Goal: Information Seeking & Learning: Check status

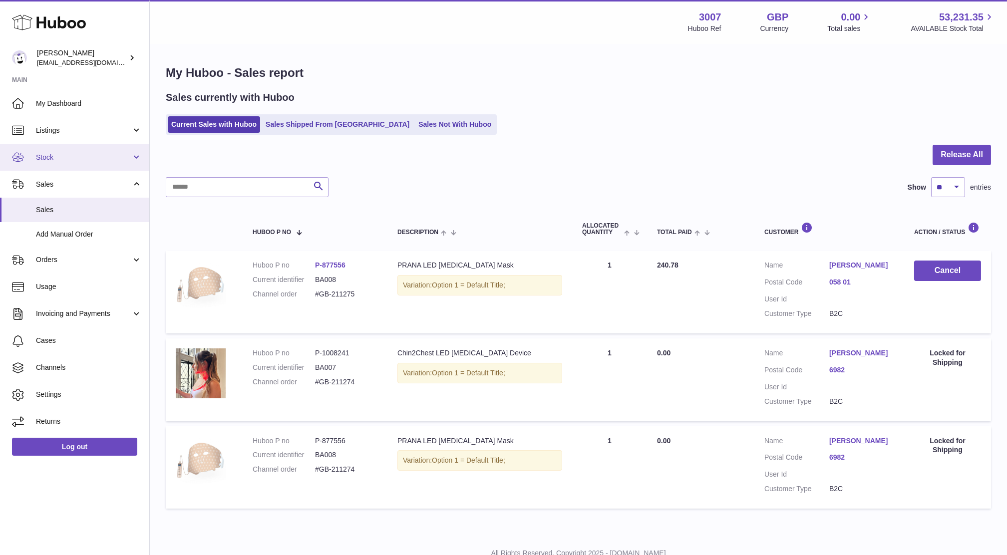
click at [58, 166] on link "Stock" at bounding box center [74, 157] width 149 height 27
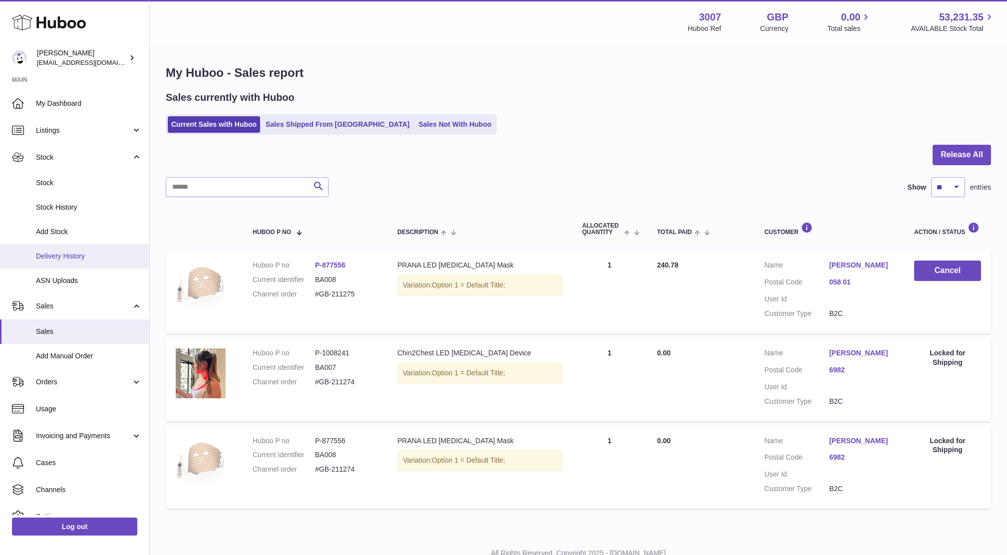
click at [69, 253] on span "Delivery History" at bounding box center [89, 256] width 106 height 9
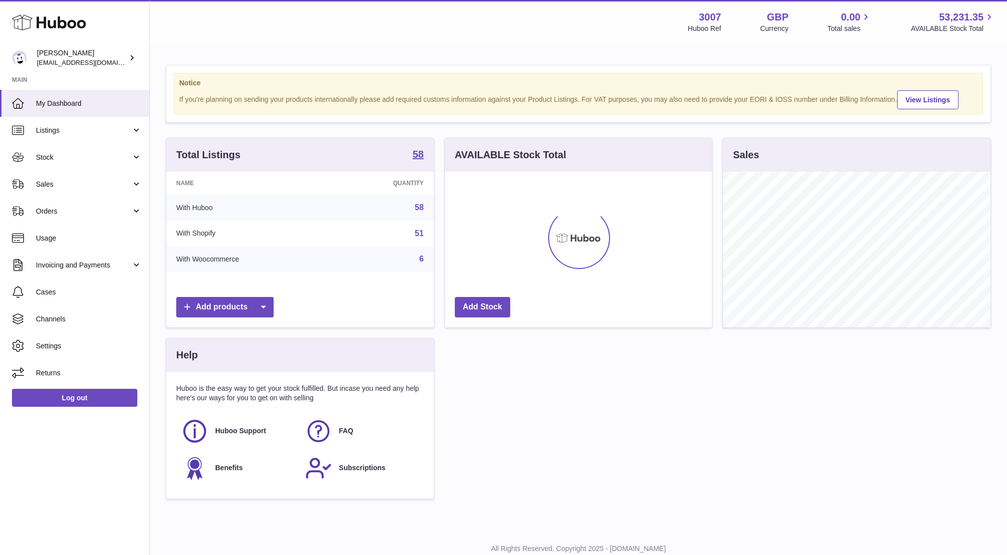
scroll to position [155, 267]
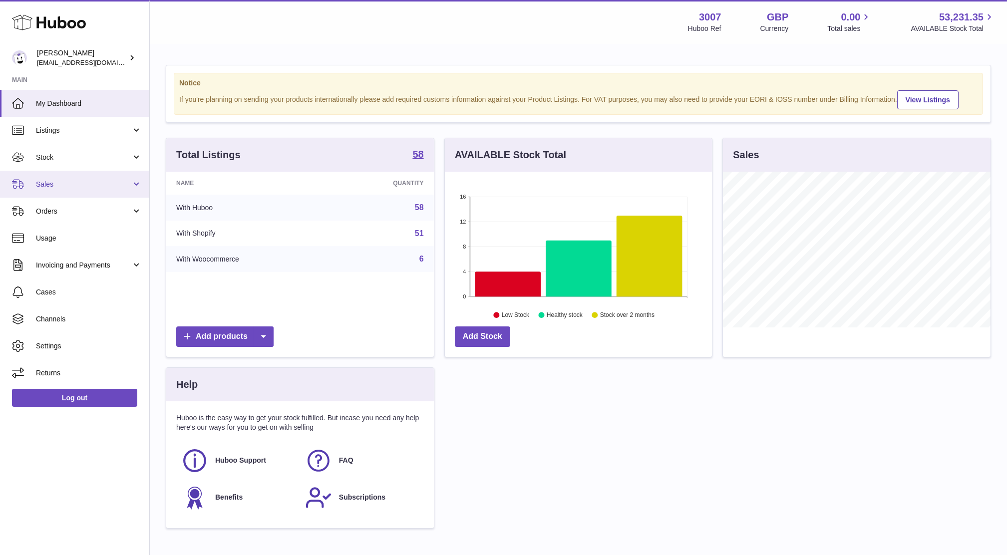
click at [54, 180] on span "Sales" at bounding box center [83, 184] width 95 height 9
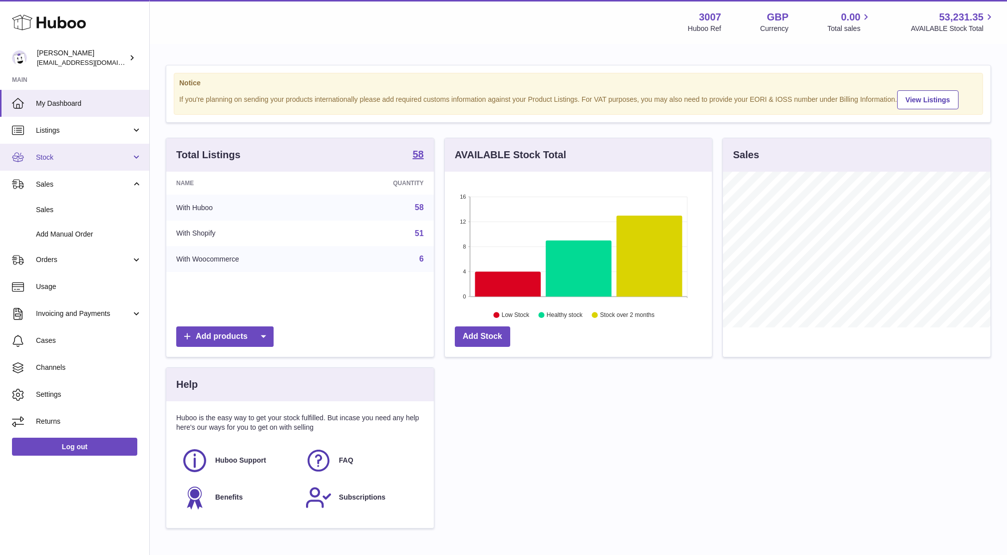
click at [52, 162] on link "Stock" at bounding box center [74, 157] width 149 height 27
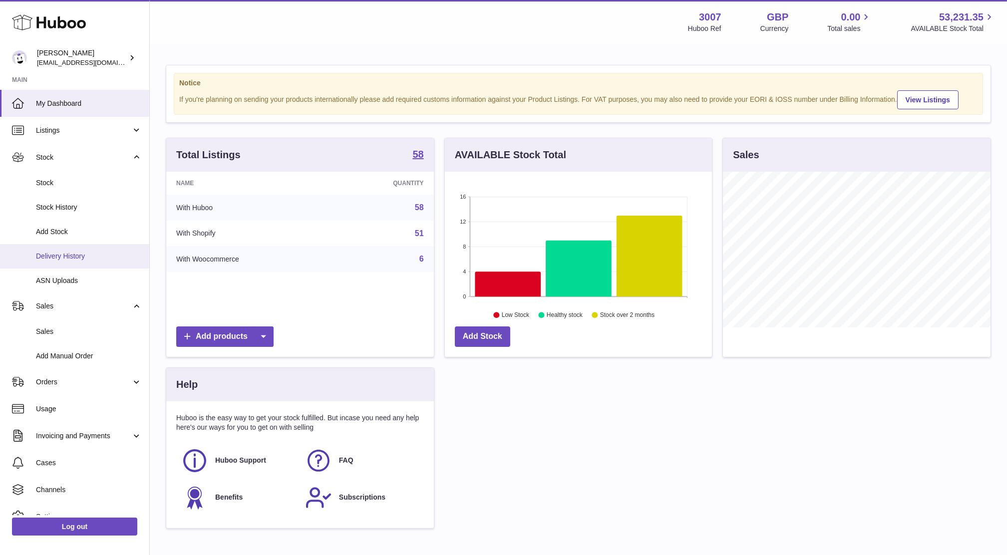
click at [64, 262] on link "Delivery History" at bounding box center [74, 256] width 149 height 24
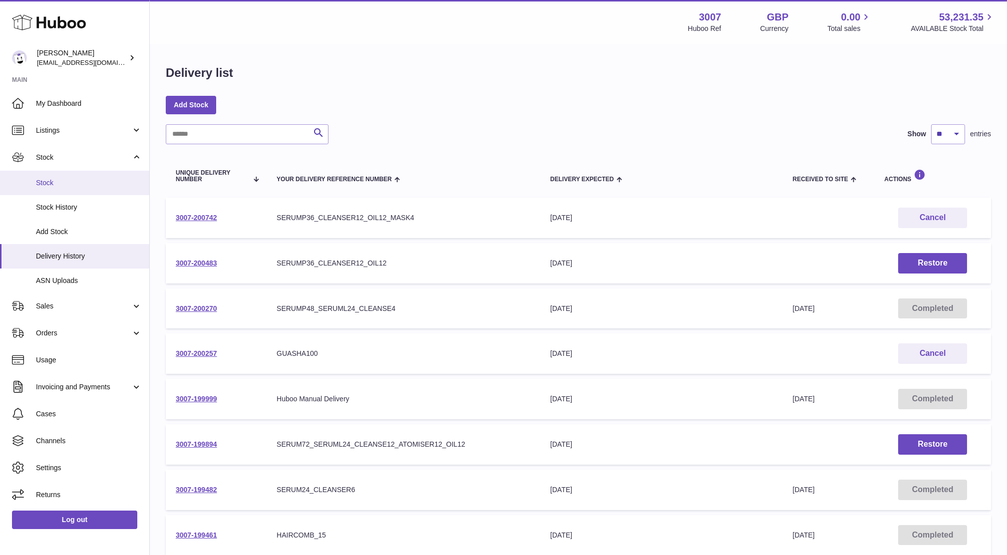
click at [61, 177] on link "Stock" at bounding box center [74, 183] width 149 height 24
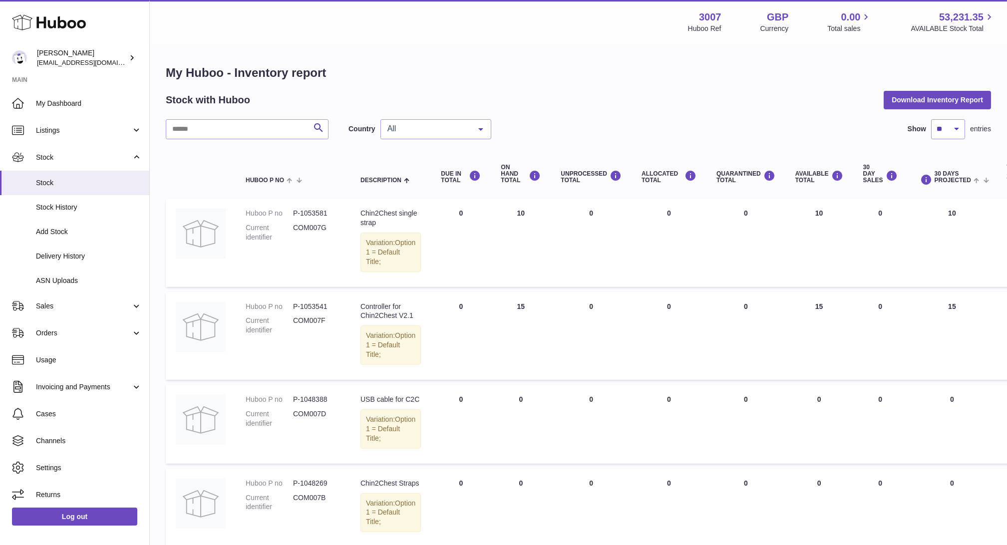
click at [446, 135] on div "All" at bounding box center [435, 129] width 111 height 20
click at [426, 191] on span "NL" at bounding box center [436, 189] width 110 height 20
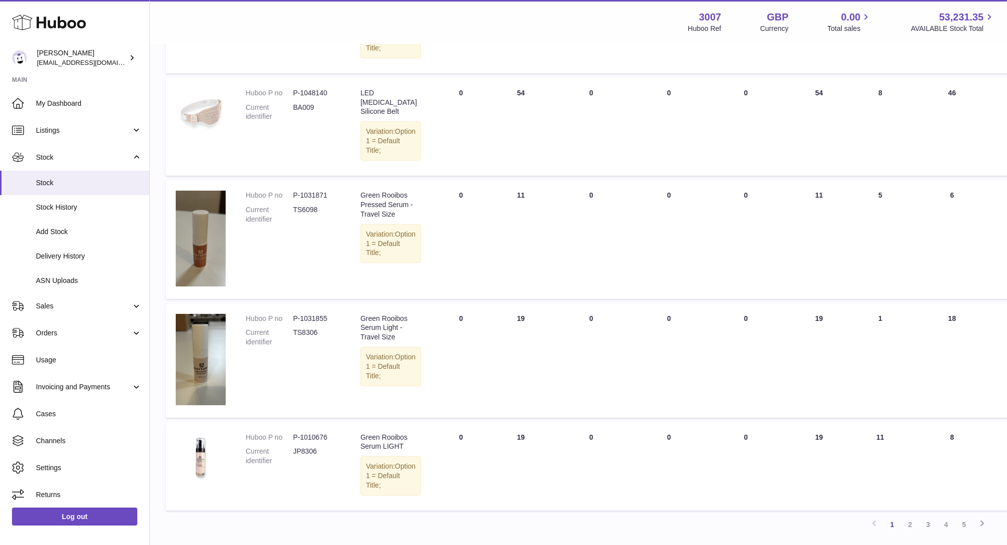
scroll to position [865, 0]
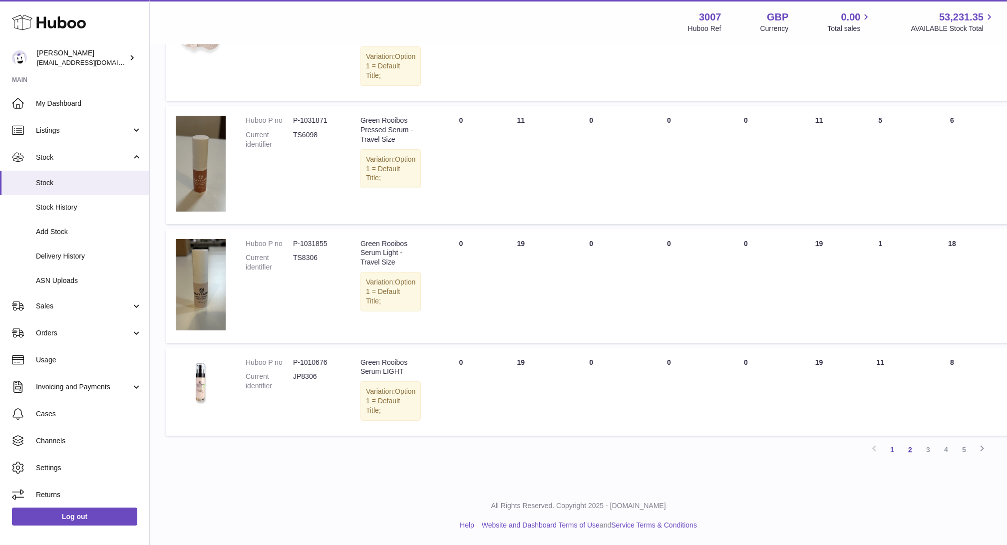
click at [911, 455] on link "2" at bounding box center [910, 450] width 18 height 18
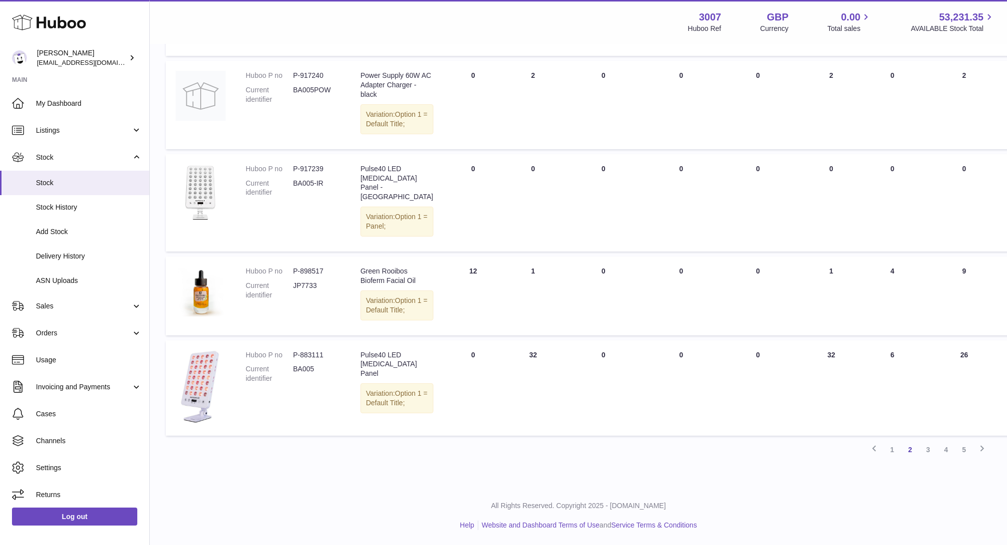
scroll to position [876, 0]
click at [932, 454] on link "3" at bounding box center [928, 450] width 18 height 18
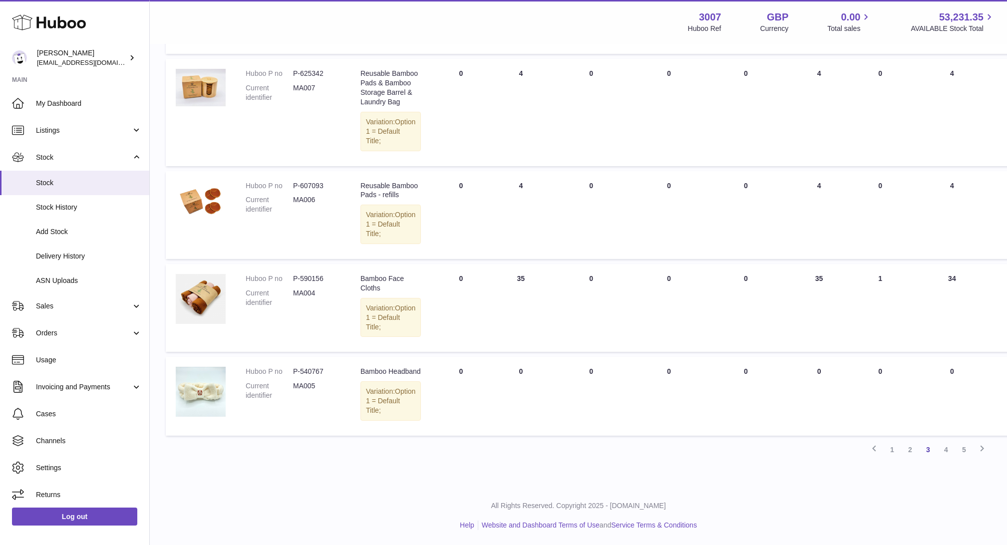
scroll to position [885, 0]
click at [947, 453] on link "4" at bounding box center [946, 450] width 18 height 18
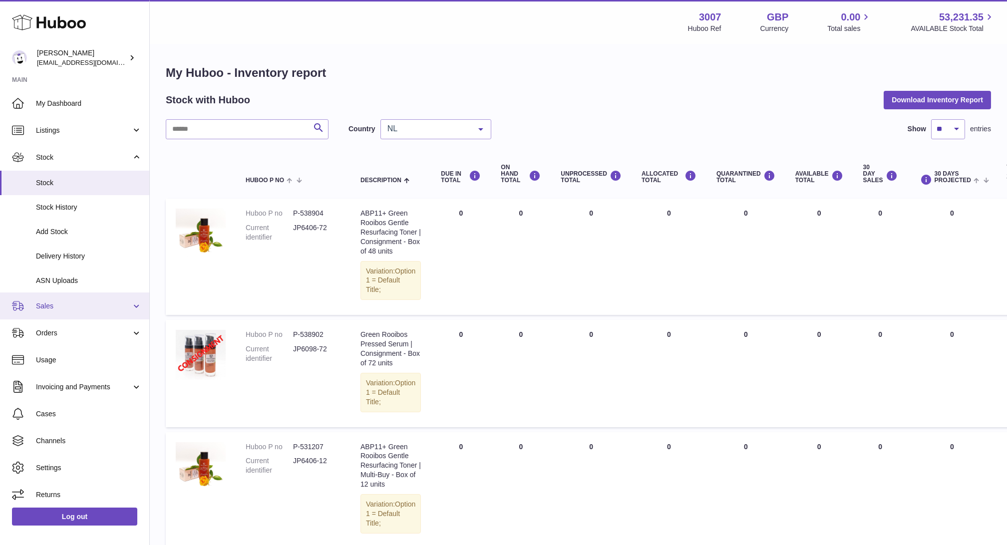
click at [61, 312] on link "Sales" at bounding box center [74, 306] width 149 height 27
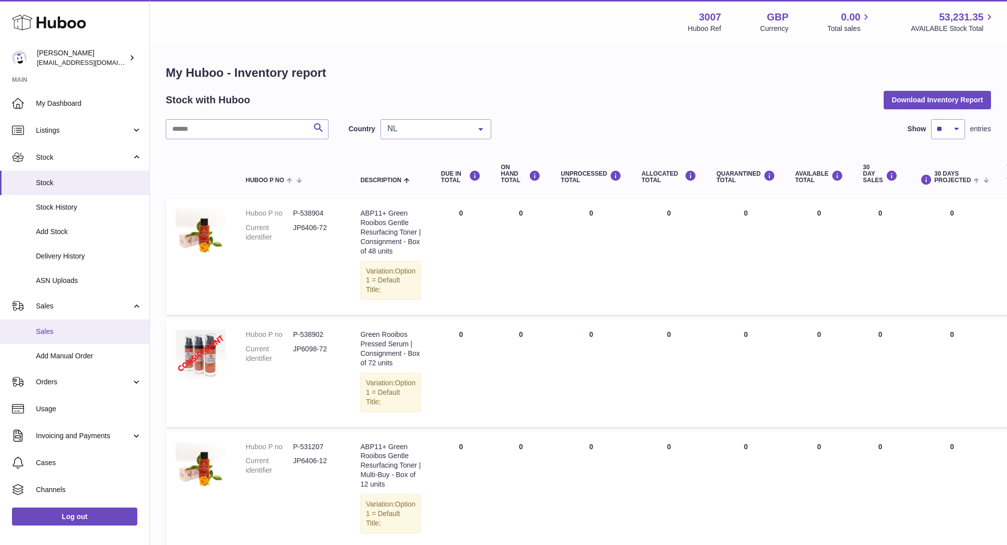
click at [58, 333] on span "Sales" at bounding box center [89, 331] width 106 height 9
